Goal: Task Accomplishment & Management: Complete application form

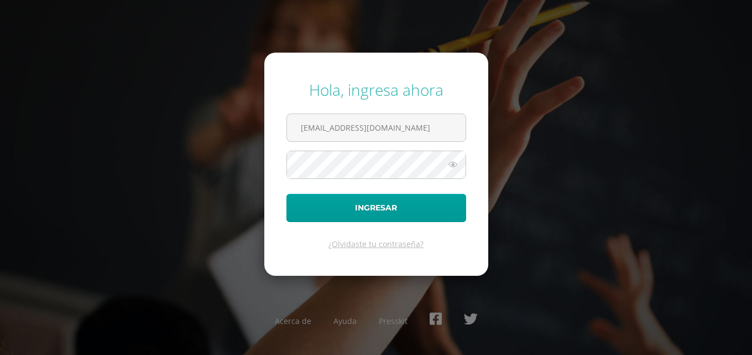
type input "[EMAIL_ADDRESS][DOMAIN_NAME]"
click at [286, 194] on button "Ingresar" at bounding box center [376, 208] width 180 height 28
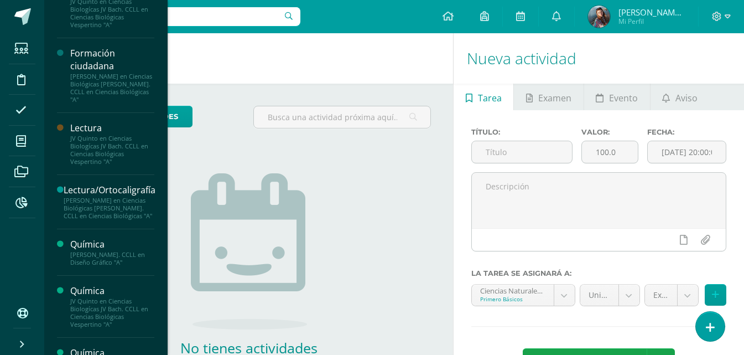
scroll to position [962, 0]
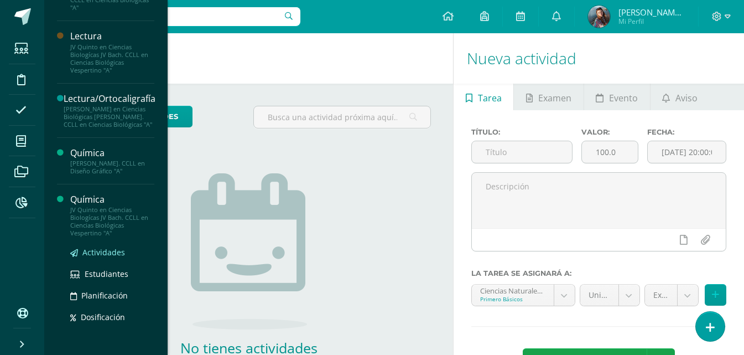
click at [94, 249] on span "Actividades" at bounding box center [103, 252] width 43 height 11
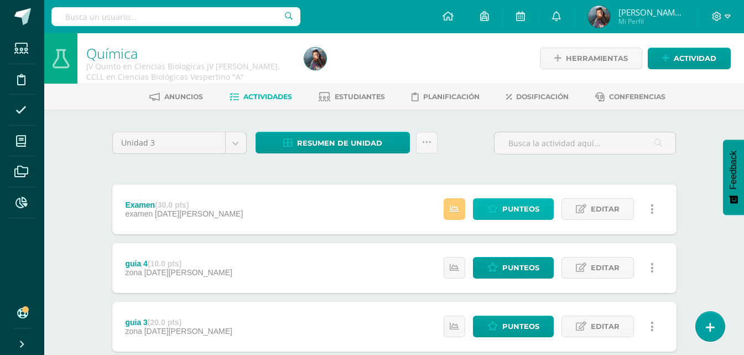
click at [534, 207] on span "Punteos" at bounding box center [520, 209] width 37 height 20
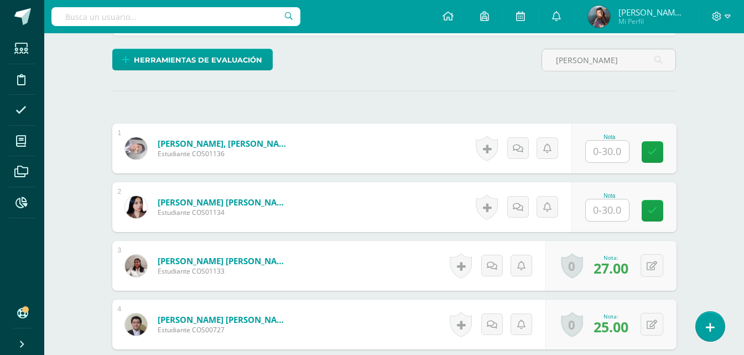
scroll to position [262, 0]
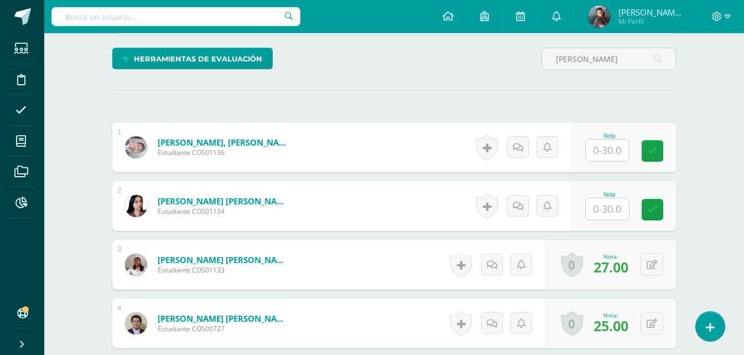
type input "romeo"
click at [607, 149] on input "text" at bounding box center [607, 150] width 43 height 22
type input "30"
click at [614, 212] on input "text" at bounding box center [607, 209] width 43 height 22
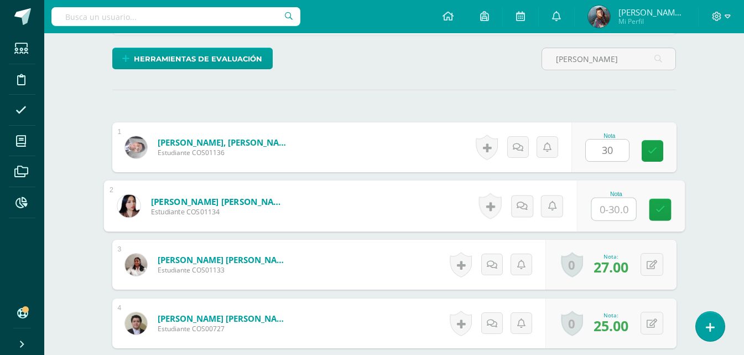
type input "0"
click at [654, 214] on link at bounding box center [660, 210] width 22 height 22
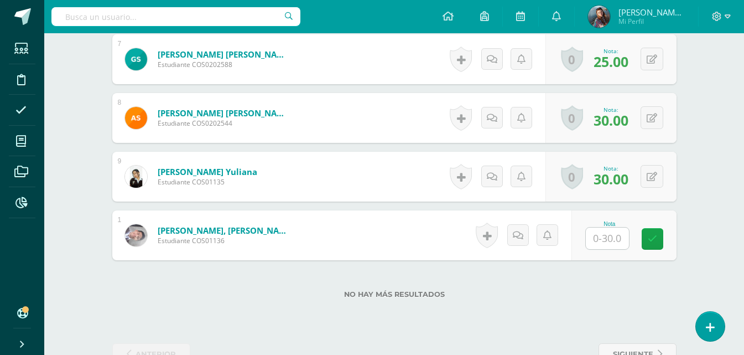
scroll to position [734, 0]
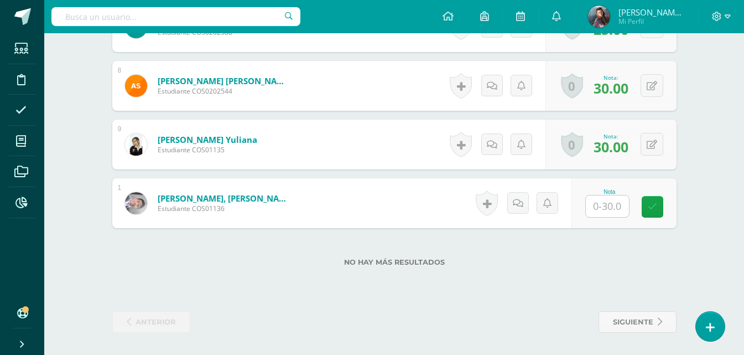
click at [606, 211] on input "text" at bounding box center [607, 206] width 43 height 22
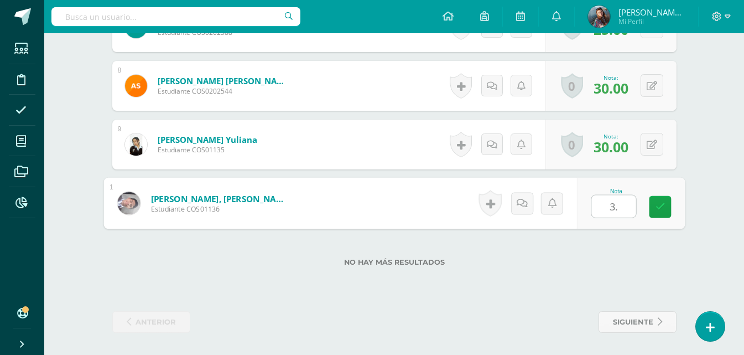
type input "3"
type input "30"
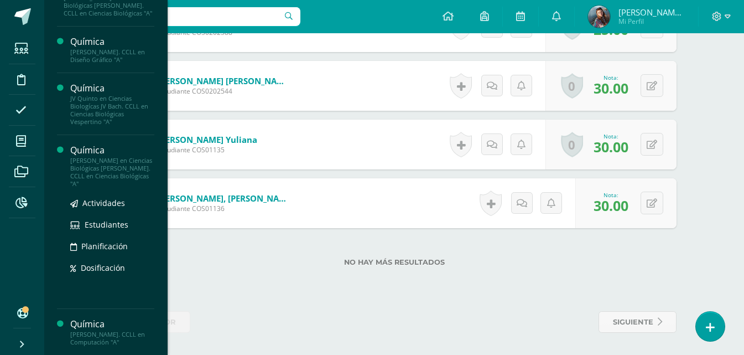
scroll to position [1074, 0]
click at [108, 201] on span "Actividades" at bounding box center [103, 202] width 43 height 11
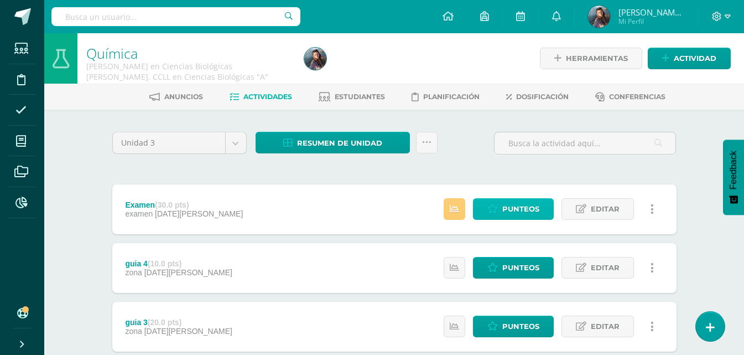
click at [506, 212] on span "Punteos" at bounding box center [520, 209] width 37 height 20
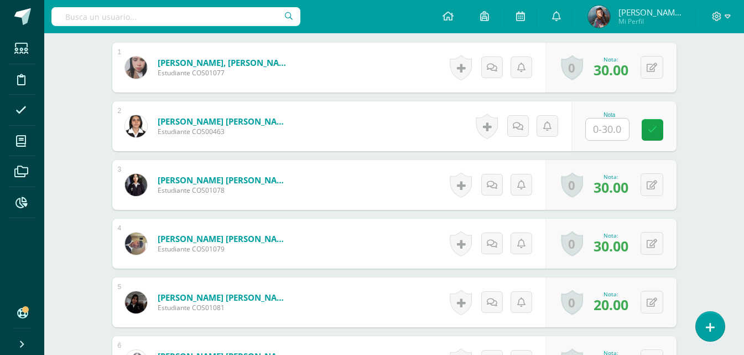
scroll to position [333, 0]
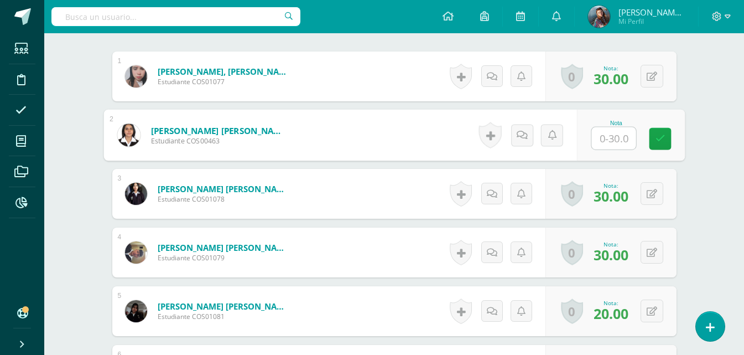
click at [622, 145] on input "text" at bounding box center [613, 138] width 44 height 22
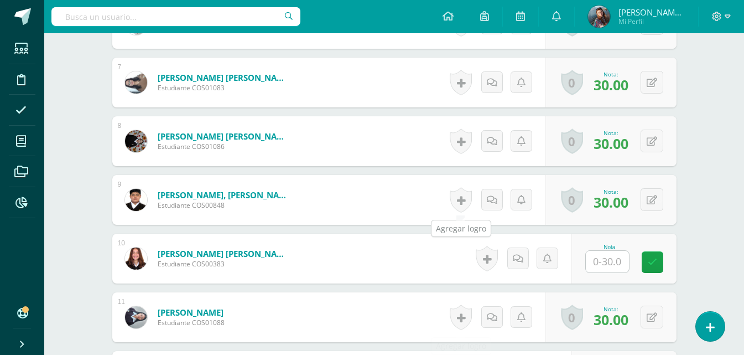
scroll to position [831, 0]
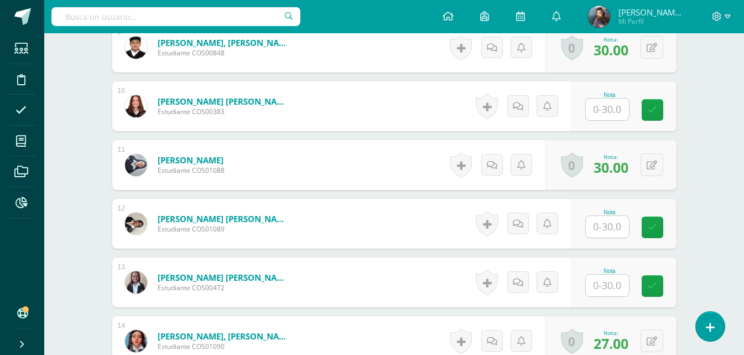
type input "30"
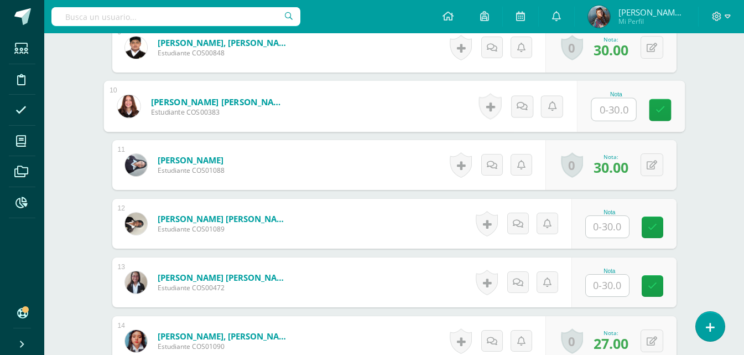
click at [599, 107] on input "text" at bounding box center [613, 109] width 44 height 22
type input "30"
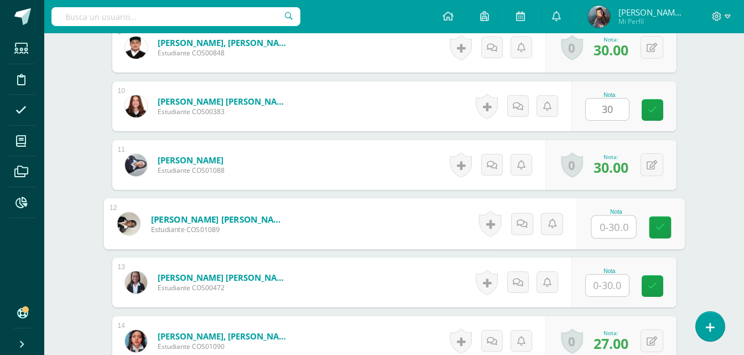
click at [620, 222] on input "text" at bounding box center [613, 227] width 44 height 22
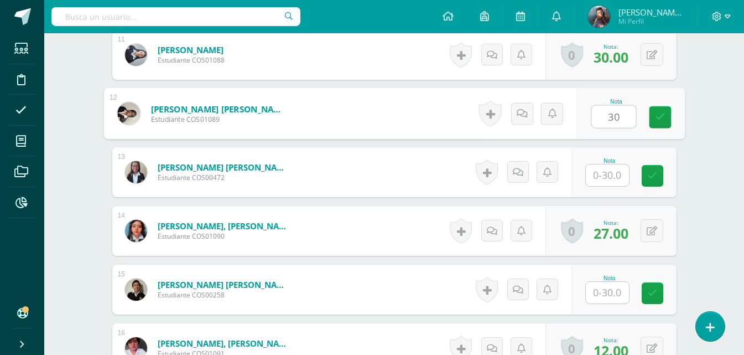
scroll to position [941, 0]
type input "30"
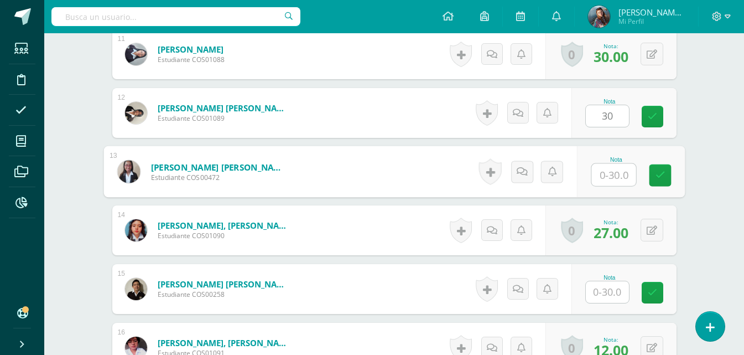
click at [613, 171] on input "text" at bounding box center [613, 175] width 44 height 22
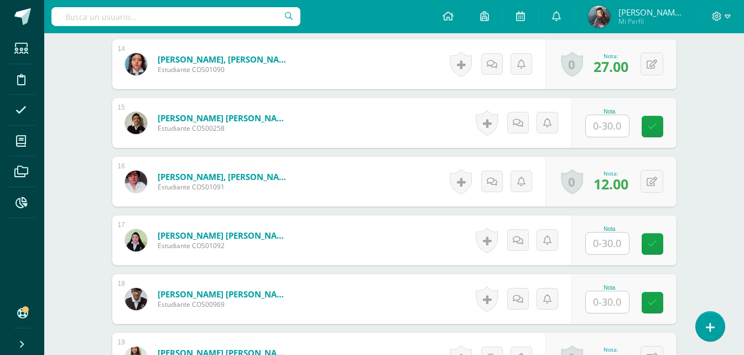
type input "30"
click at [603, 124] on input "text" at bounding box center [613, 126] width 44 height 22
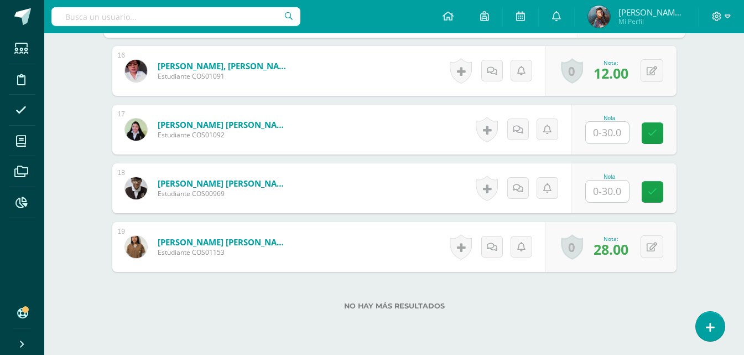
type input "30"
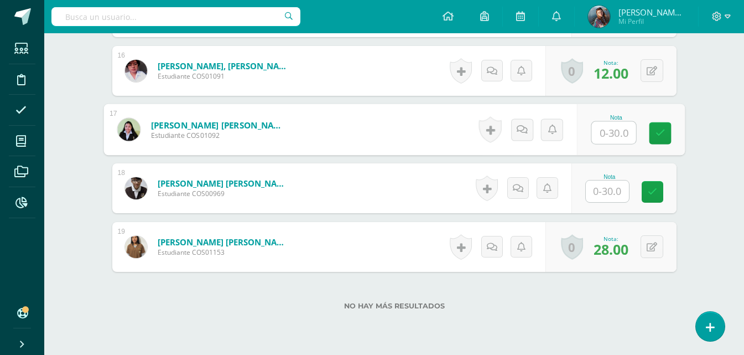
click at [603, 128] on input "text" at bounding box center [613, 133] width 44 height 22
type input "30"
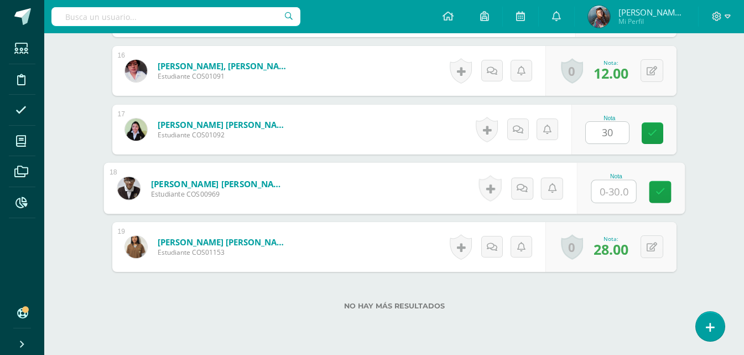
click at [618, 197] on input "text" at bounding box center [613, 191] width 44 height 22
type input "15"
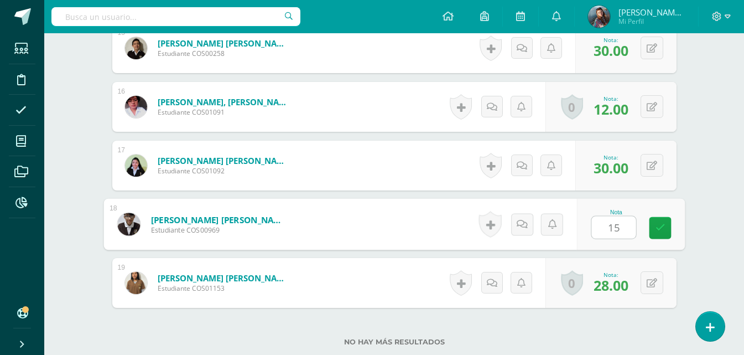
scroll to position [1163, 0]
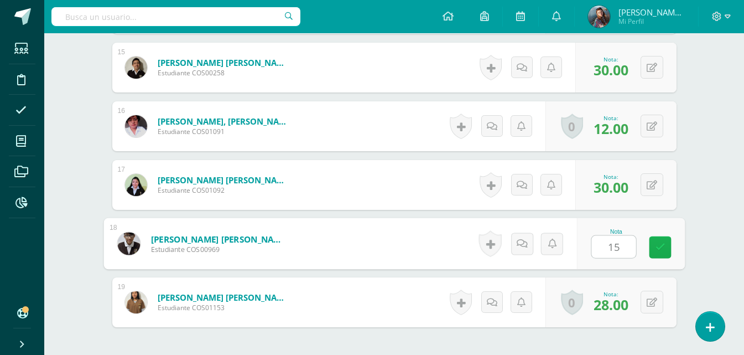
click at [668, 249] on link at bounding box center [660, 247] width 22 height 22
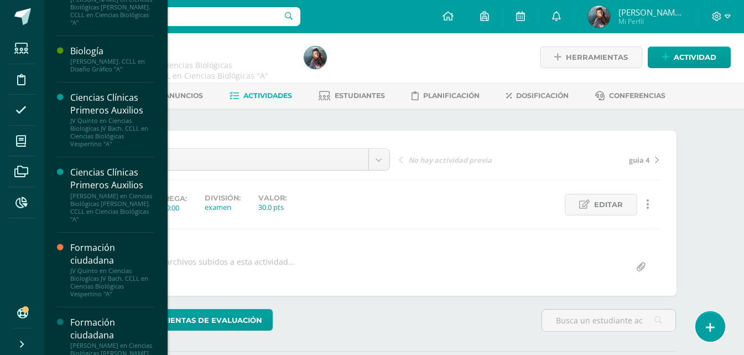
scroll to position [694, 0]
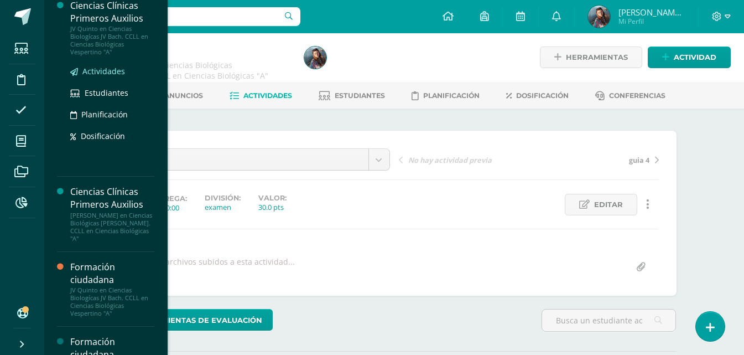
click at [96, 70] on span "Actividades" at bounding box center [103, 71] width 43 height 11
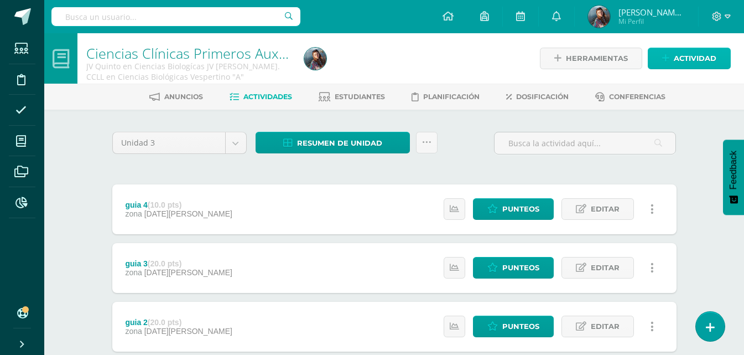
click at [671, 57] on link "Actividad" at bounding box center [689, 59] width 83 height 22
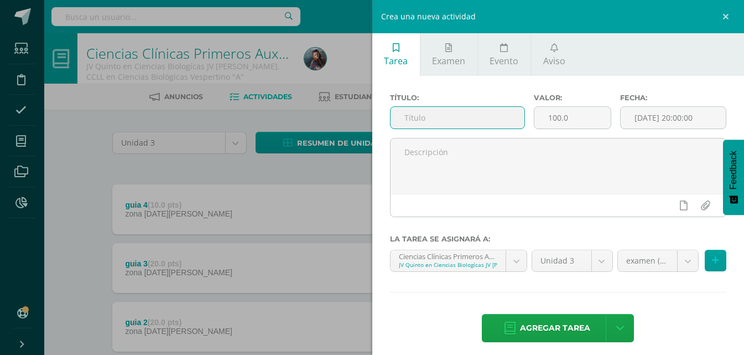
click at [455, 122] on input "text" at bounding box center [457, 118] width 134 height 22
type input "examen"
click at [578, 117] on input "100.0" at bounding box center [572, 118] width 76 height 22
type input "1"
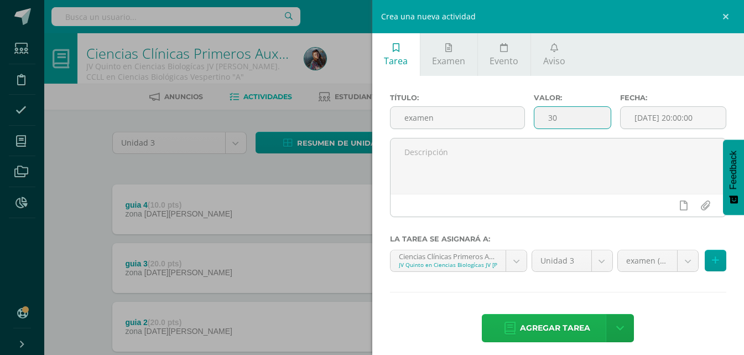
type input "30"
click at [555, 331] on span "Agregar tarea" at bounding box center [555, 327] width 70 height 27
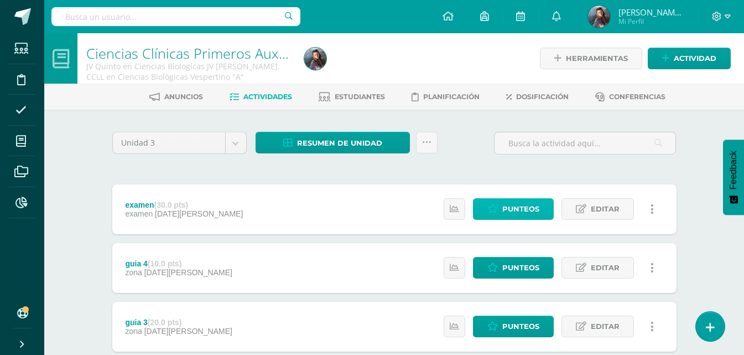
click at [535, 215] on span "Punteos" at bounding box center [520, 209] width 37 height 20
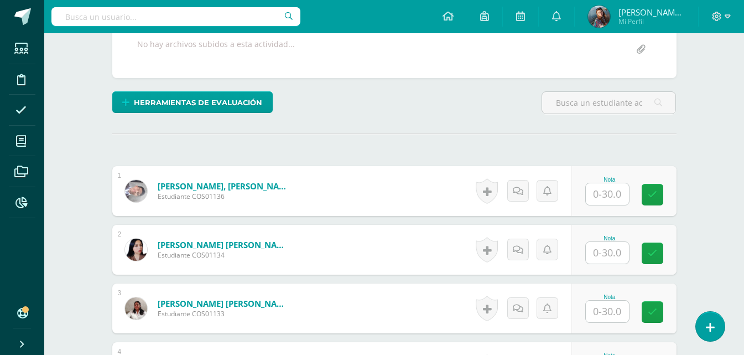
scroll to position [222, 0]
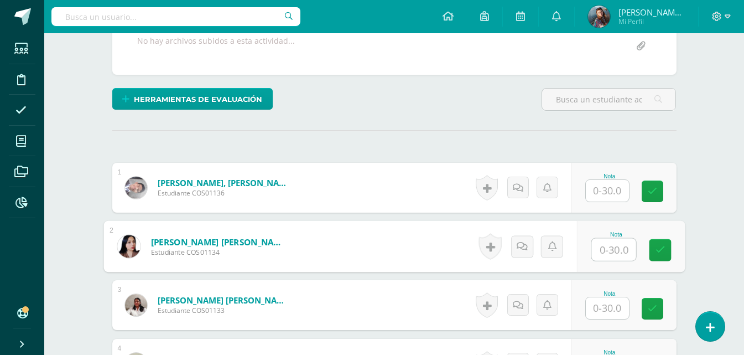
click at [618, 253] on input "text" at bounding box center [613, 249] width 44 height 22
type input "20"
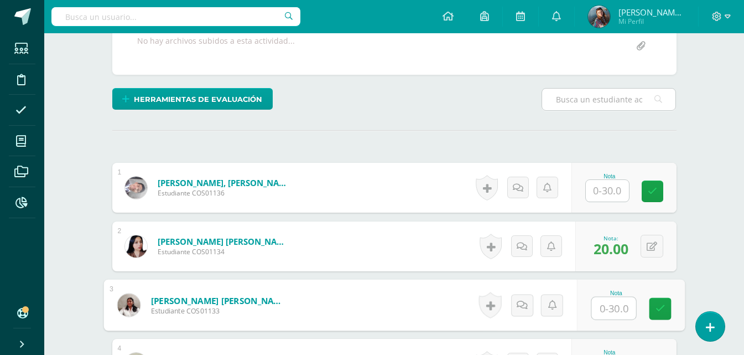
click at [610, 92] on input "text" at bounding box center [608, 99] width 133 height 22
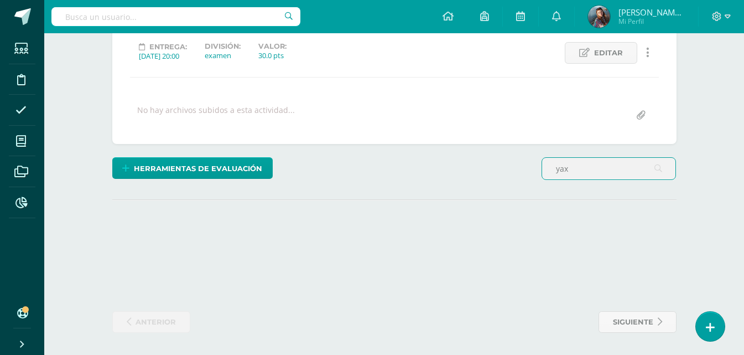
scroll to position [206, 0]
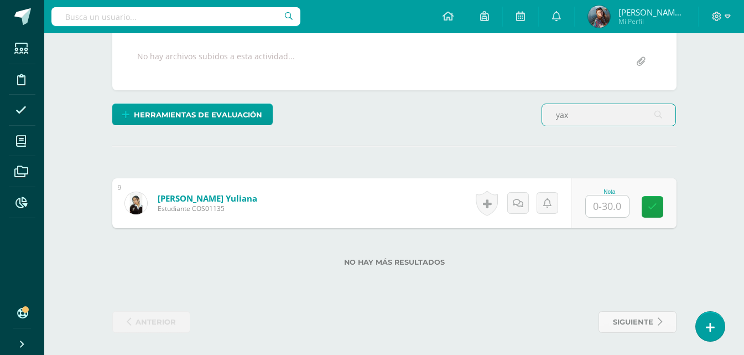
type input "yax"
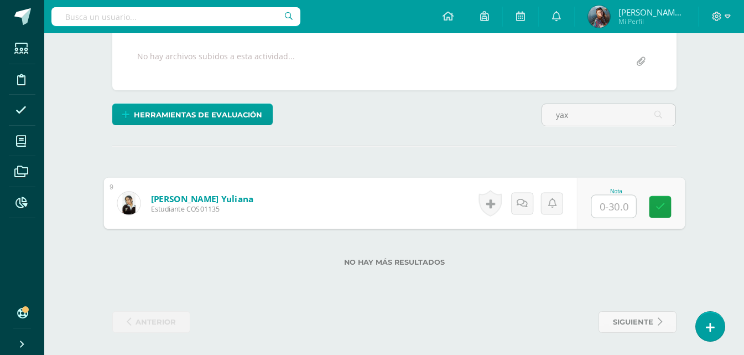
click at [611, 213] on input "text" at bounding box center [613, 206] width 44 height 22
click at [650, 201] on button at bounding box center [659, 202] width 23 height 23
type input "28"
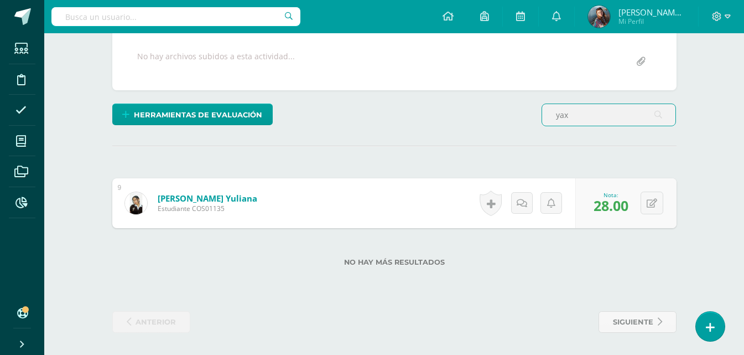
click at [596, 125] on input "yax" at bounding box center [608, 115] width 133 height 22
type input "y"
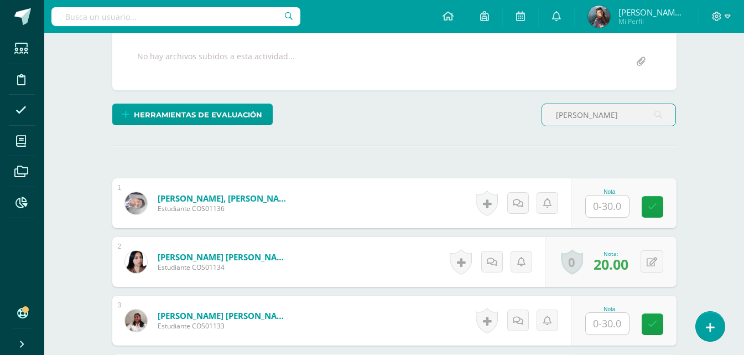
type input "[PERSON_NAME]"
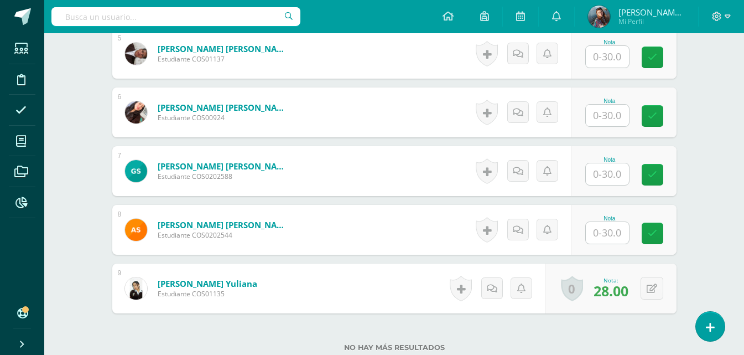
scroll to position [649, 0]
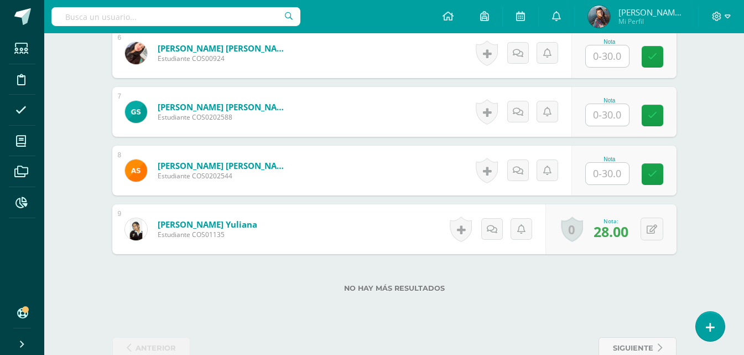
click at [626, 178] on input "text" at bounding box center [607, 174] width 43 height 22
type input "30"
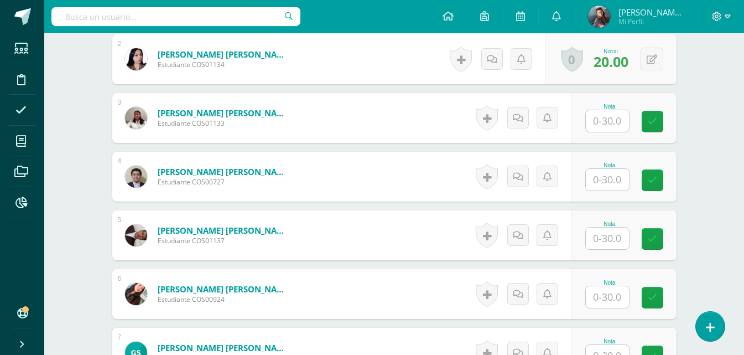
scroll to position [373, 0]
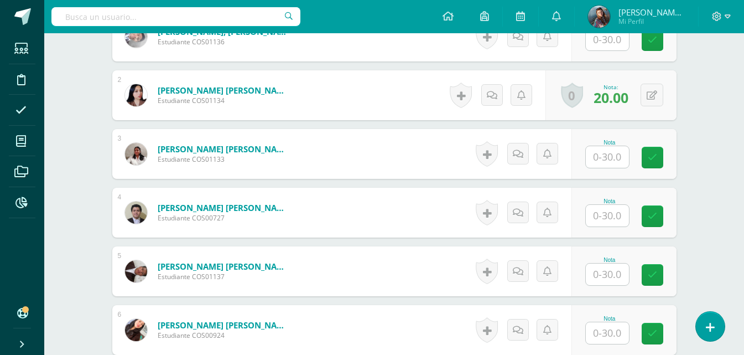
click at [614, 160] on input "text" at bounding box center [607, 157] width 43 height 22
type input "28"
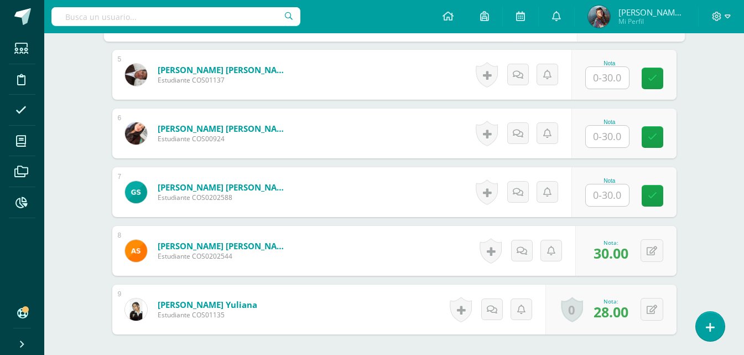
scroll to position [594, 0]
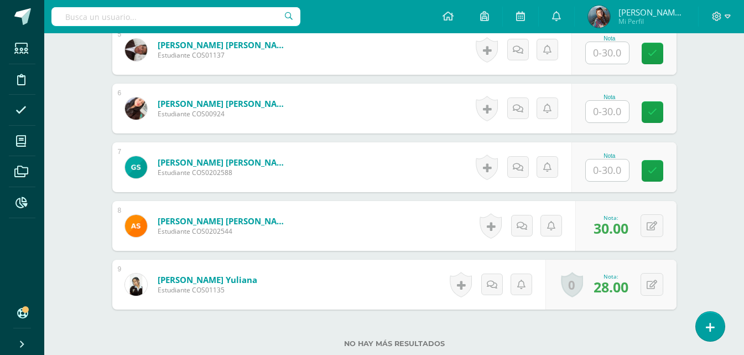
click at [605, 170] on input "text" at bounding box center [607, 170] width 43 height 22
type input "20"
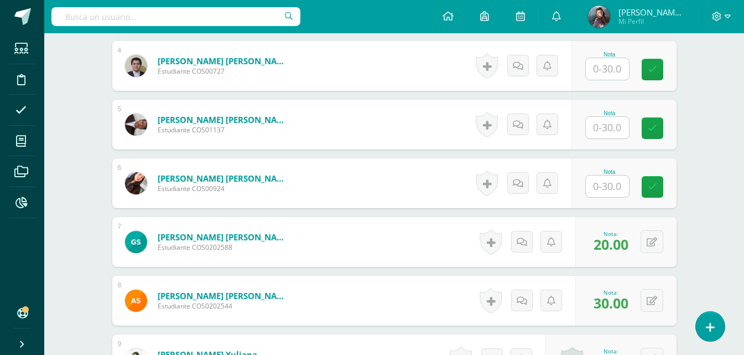
scroll to position [539, 0]
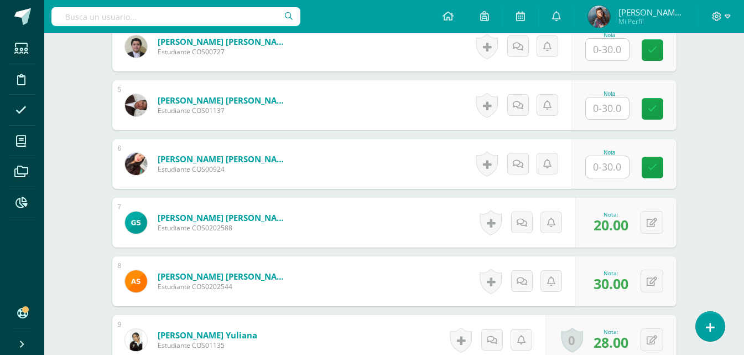
click at [607, 168] on input "text" at bounding box center [607, 167] width 43 height 22
type input "27"
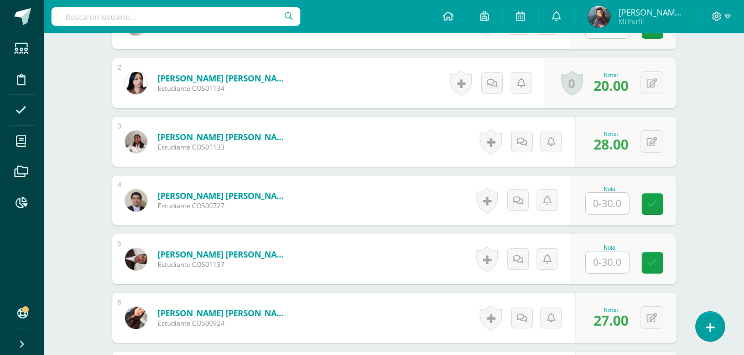
scroll to position [373, 0]
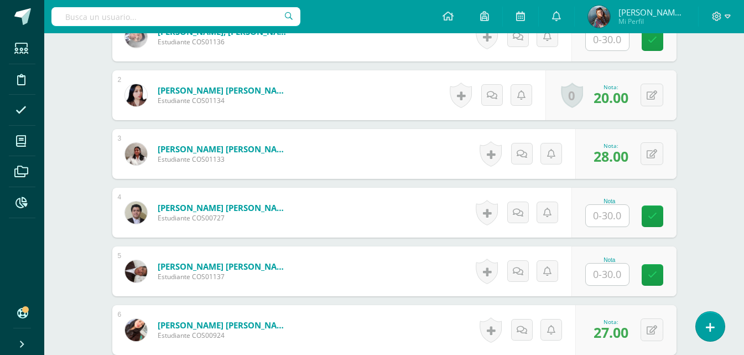
click at [623, 218] on input "text" at bounding box center [607, 216] width 43 height 22
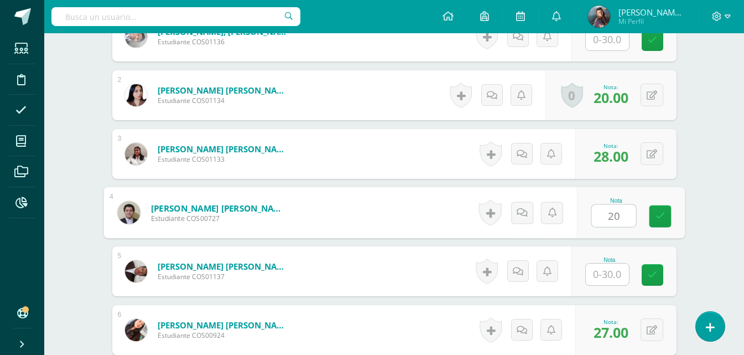
type input "20"
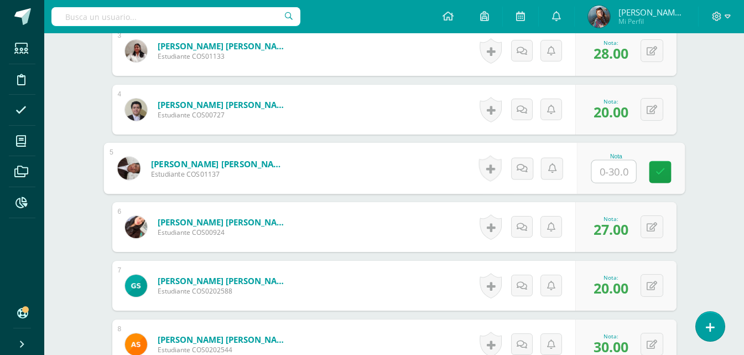
scroll to position [483, 0]
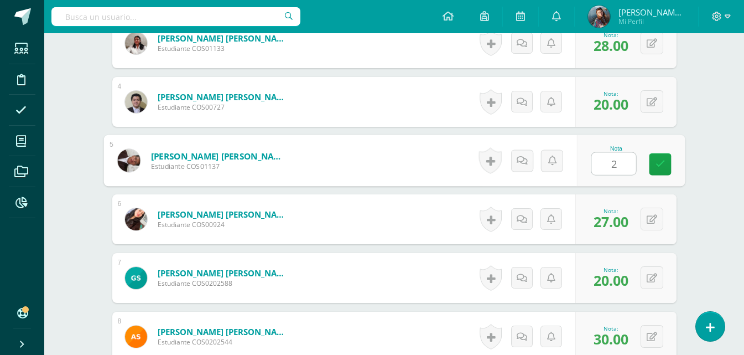
type input "20"
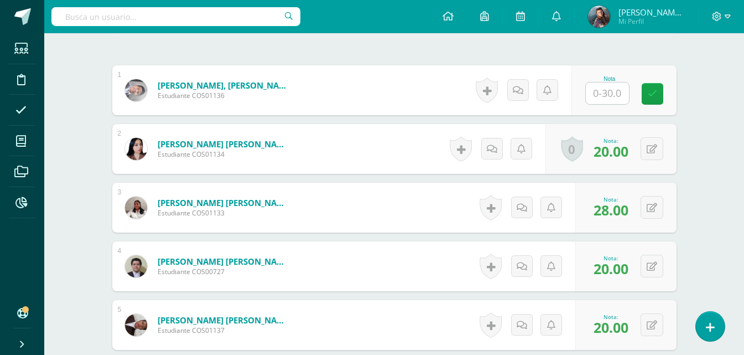
scroll to position [317, 0]
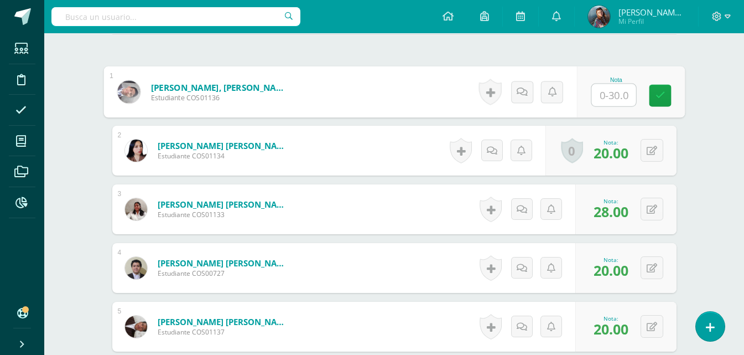
click at [608, 95] on input "text" at bounding box center [613, 95] width 44 height 22
type input "26"
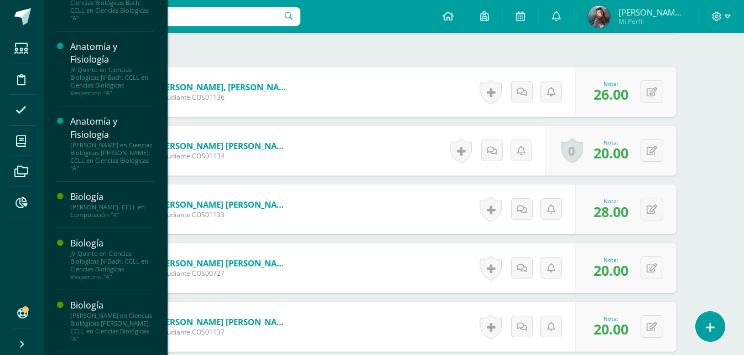
scroll to position [441, 0]
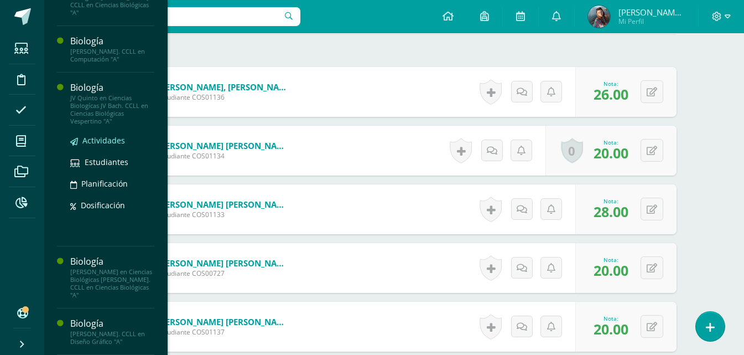
click at [116, 142] on span "Actividades" at bounding box center [103, 140] width 43 height 11
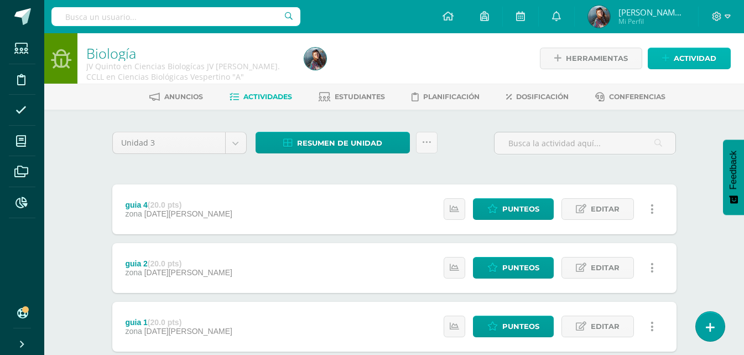
click at [694, 55] on span "Actividad" at bounding box center [695, 58] width 43 height 20
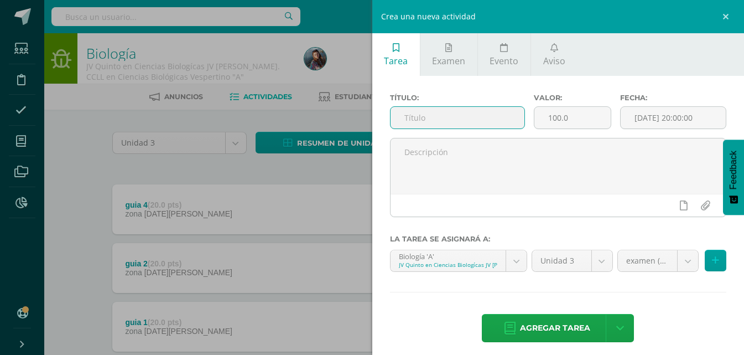
click at [477, 113] on input "text" at bounding box center [457, 118] width 134 height 22
type input "examen"
click at [583, 123] on input "100.0" at bounding box center [572, 118] width 76 height 22
type input "1"
type input "30"
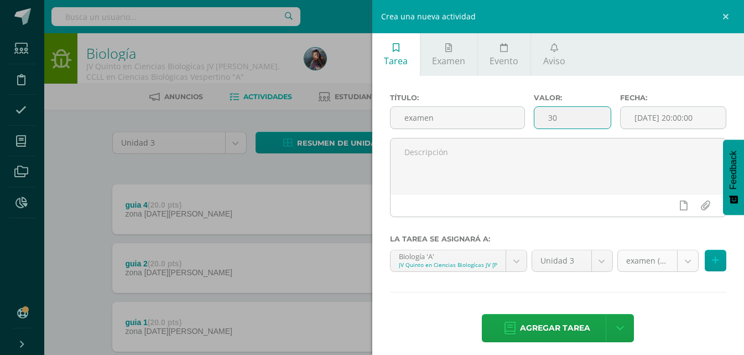
click at [645, 265] on body "Estudiantes Disciplina Asistencia Mis cursos Archivos Reportes Soporte Ayuda Re…" at bounding box center [372, 241] width 744 height 483
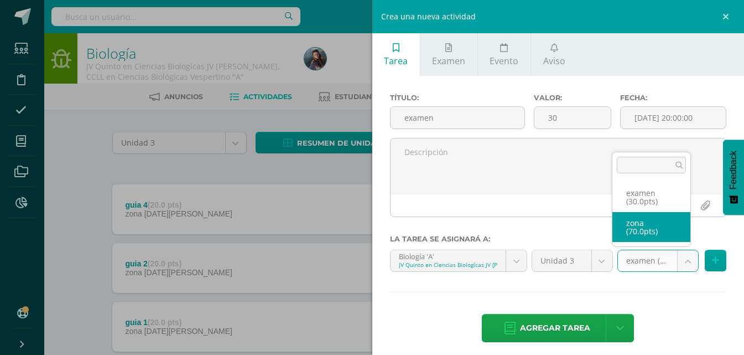
select select "120717"
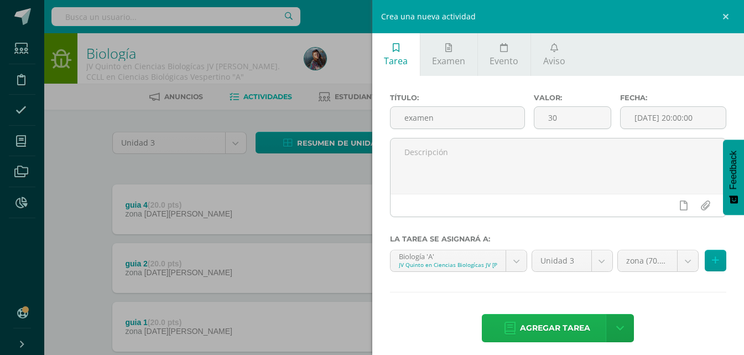
click at [584, 330] on span "Agregar tarea" at bounding box center [555, 327] width 70 height 27
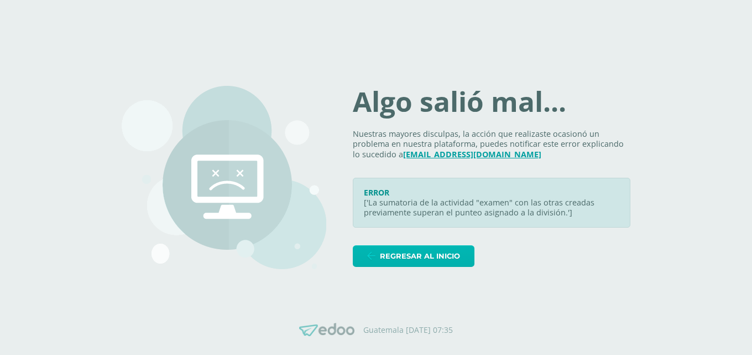
click at [408, 260] on span "Regresar al inicio" at bounding box center [420, 256] width 80 height 20
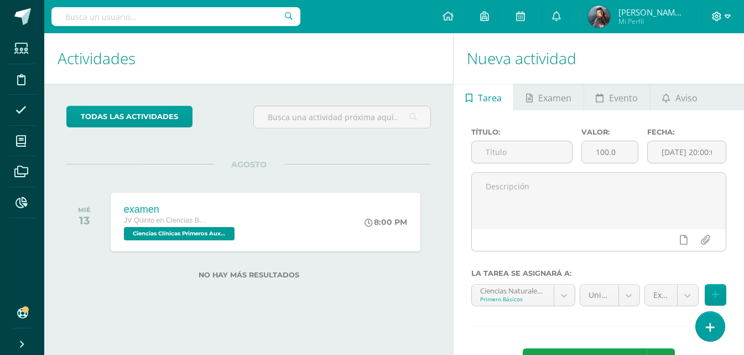
click at [725, 14] on icon at bounding box center [728, 17] width 6 height 10
click at [708, 76] on span "Cerrar sesión" at bounding box center [693, 75] width 50 height 11
